Goal: Download file/media

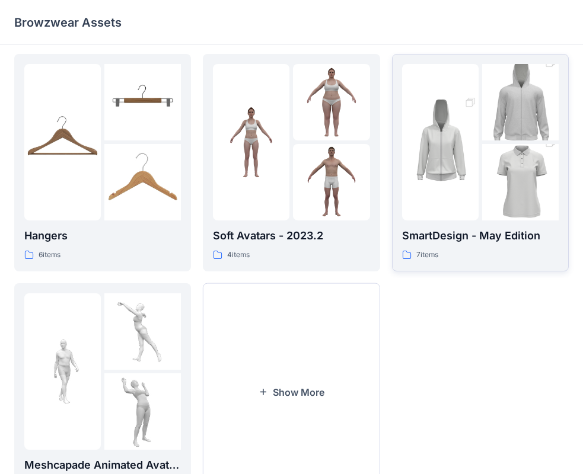
scroll to position [295, 0]
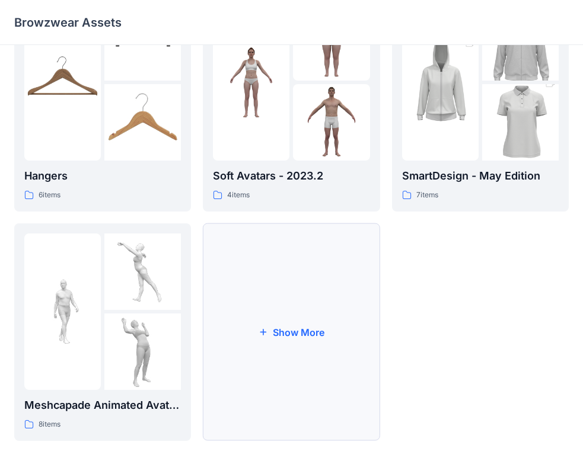
click at [296, 331] on button "Show More" at bounding box center [291, 333] width 177 height 218
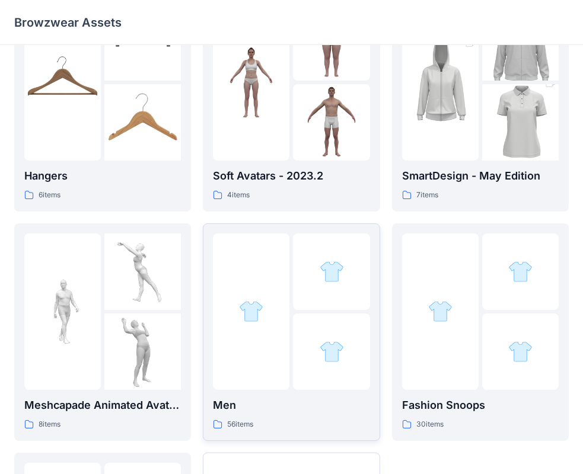
click at [307, 360] on div at bounding box center [331, 352] width 76 height 76
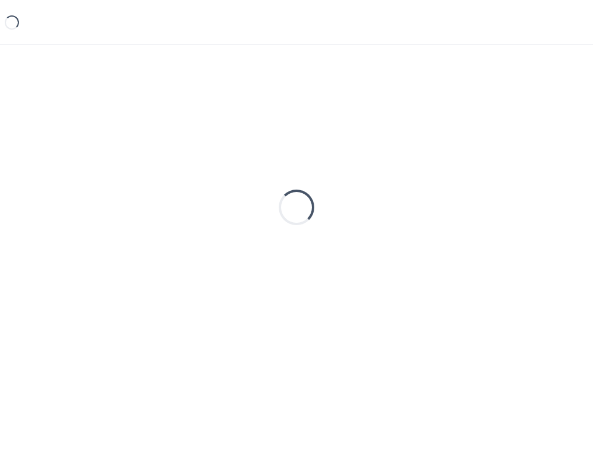
click at [307, 360] on div "Loading..." at bounding box center [296, 240] width 593 height 391
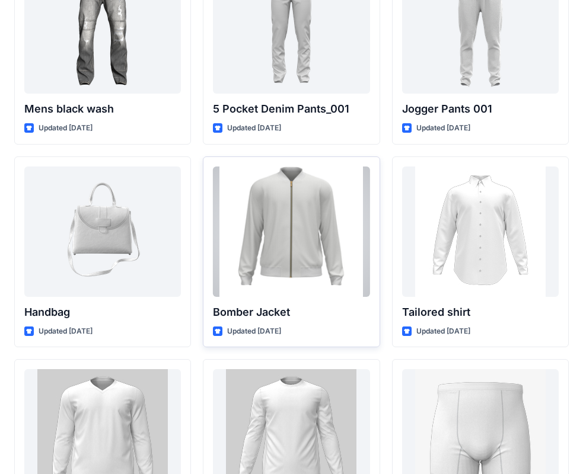
scroll to position [534, 0]
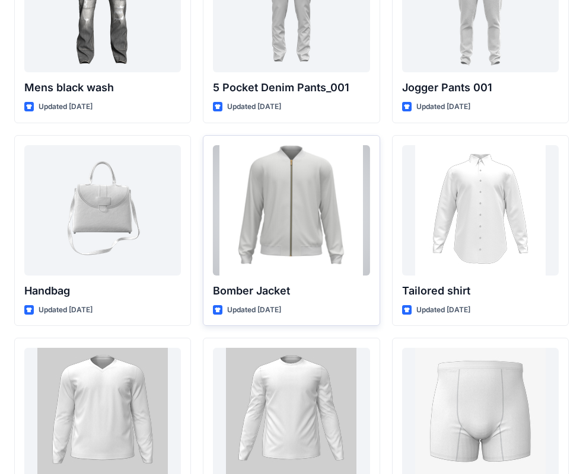
click at [285, 262] on div at bounding box center [291, 210] width 157 height 130
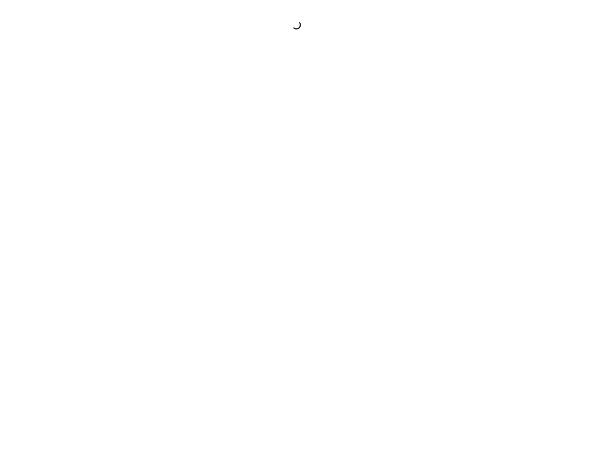
click at [285, 262] on div at bounding box center [296, 237] width 593 height 474
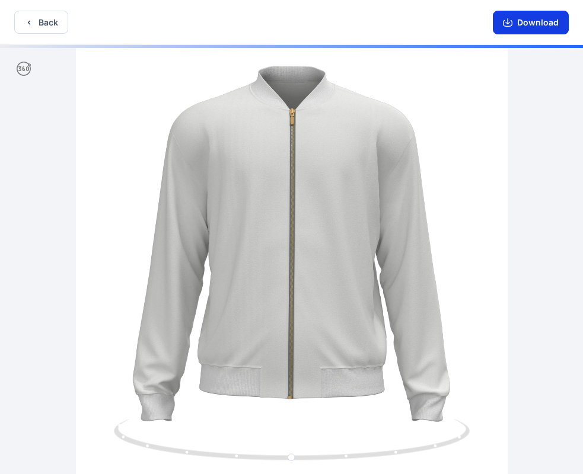
click at [540, 25] on button "Download" at bounding box center [531, 23] width 76 height 24
click at [538, 21] on button "Download" at bounding box center [531, 23] width 76 height 24
